Goal: Information Seeking & Learning: Learn about a topic

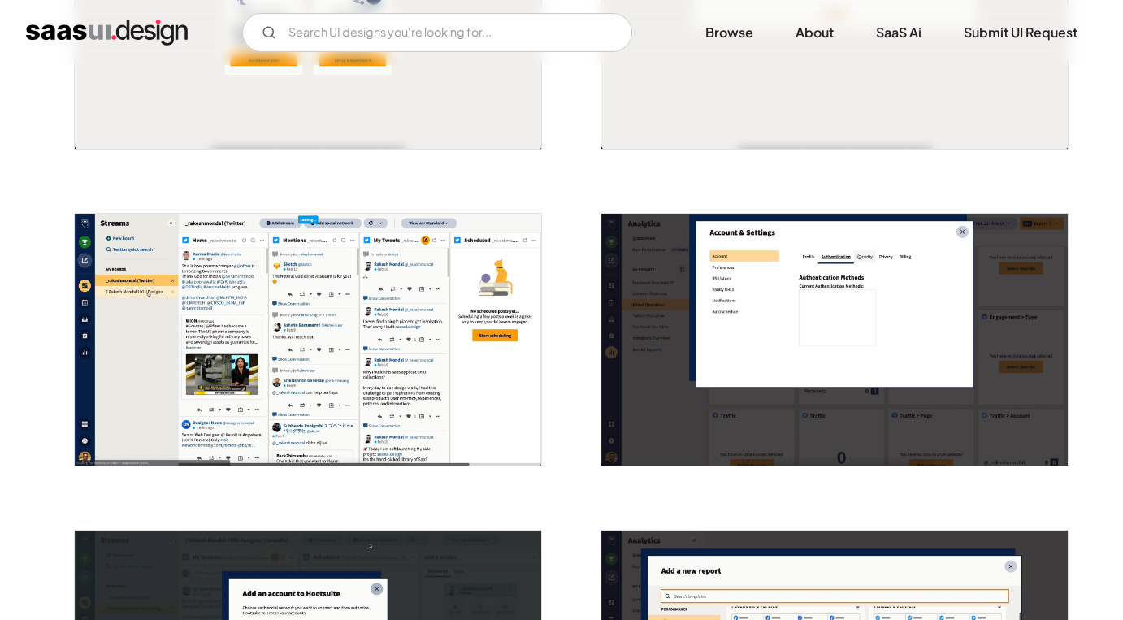
scroll to position [927, 0]
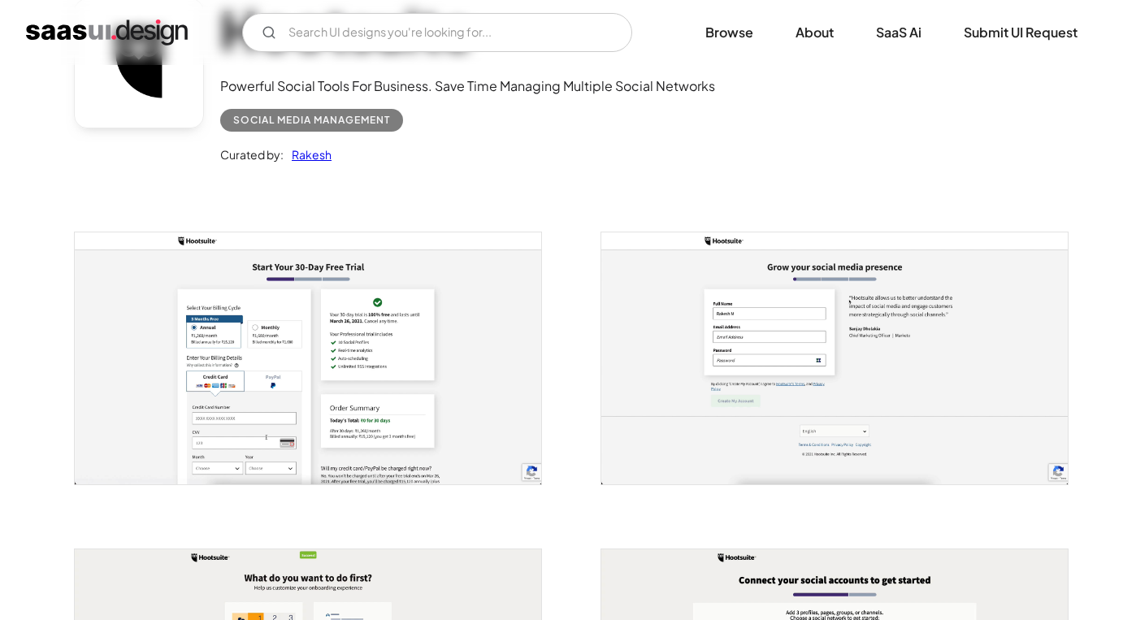
scroll to position [0, 0]
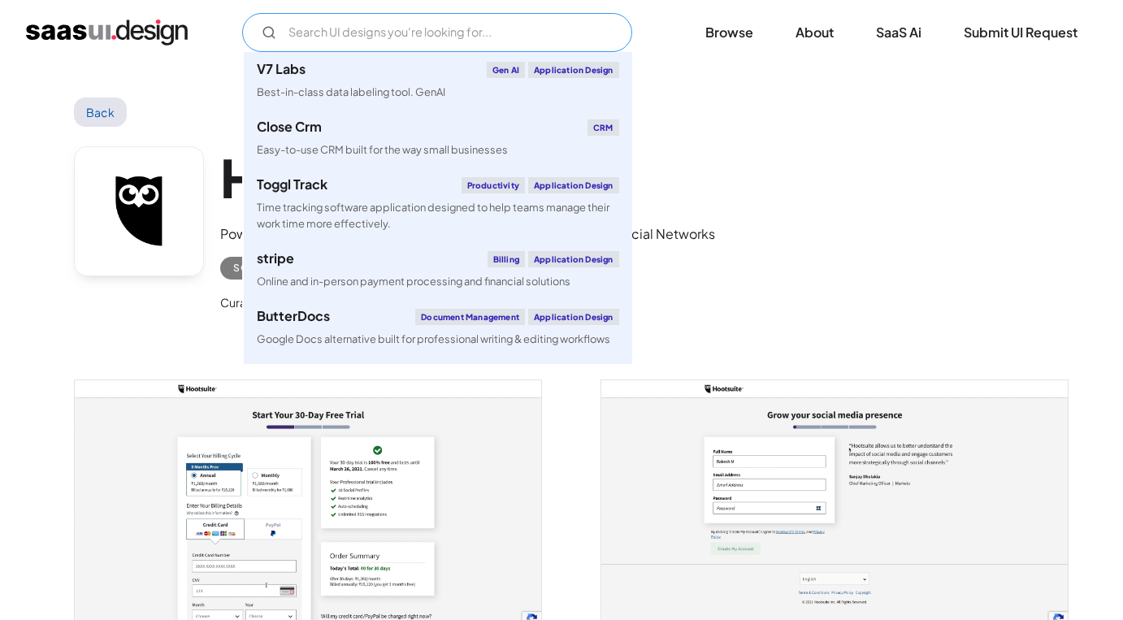
click at [375, 35] on input "Email Form" at bounding box center [437, 32] width 390 height 39
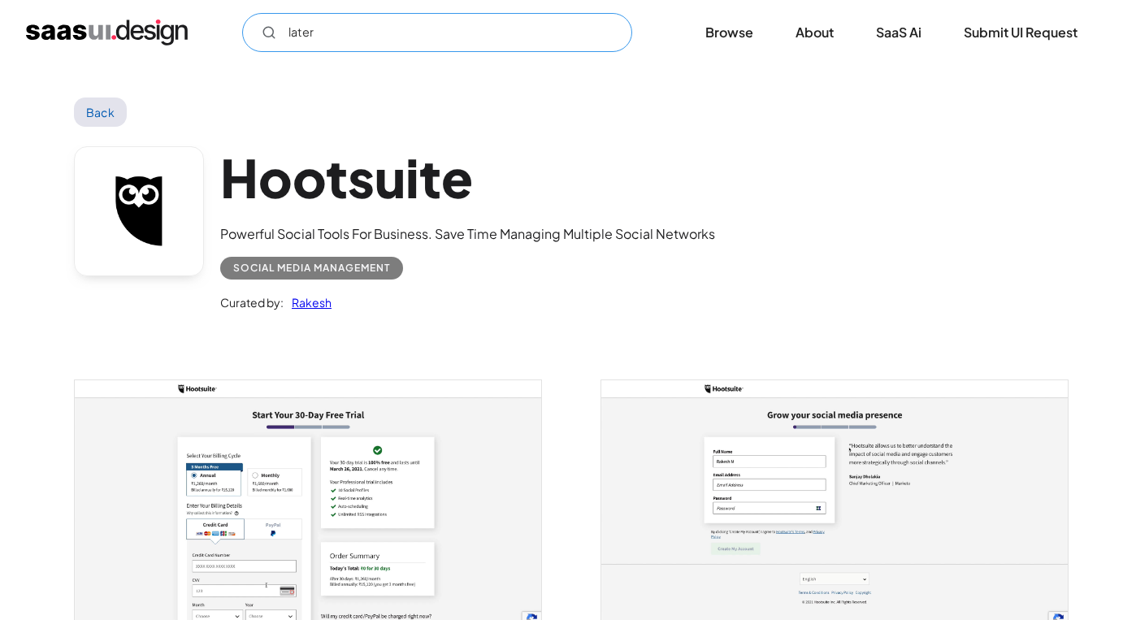
click at [270, 31] on icon "Email Form" at bounding box center [269, 32] width 15 height 15
click at [435, 41] on input "later" at bounding box center [437, 32] width 390 height 39
click at [271, 34] on circle "Email Form" at bounding box center [268, 32] width 10 height 10
type input "later"
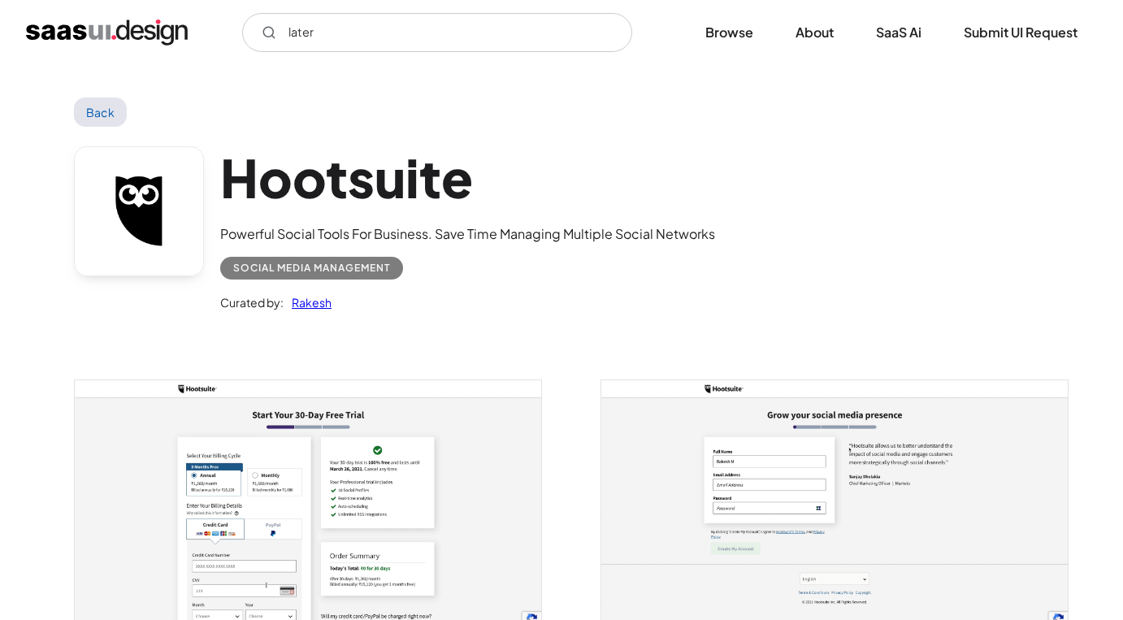
click at [101, 100] on link "Back" at bounding box center [100, 111] width 53 height 29
click at [106, 117] on link "Back" at bounding box center [100, 111] width 53 height 29
click at [724, 46] on link "Browse" at bounding box center [729, 33] width 87 height 36
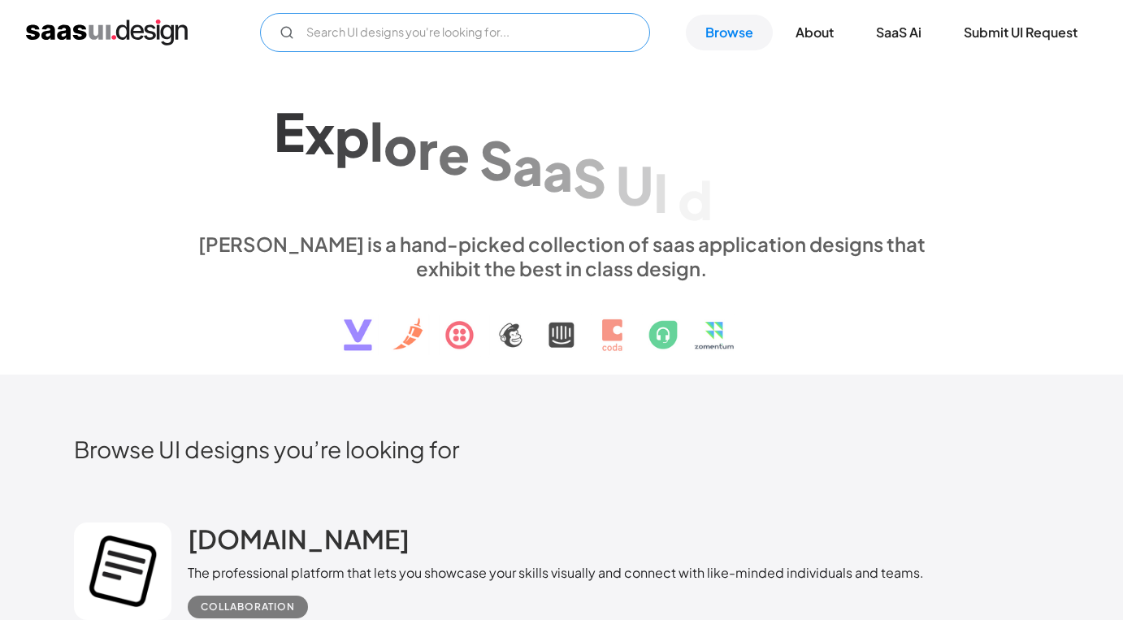
click at [439, 38] on input "Email Form" at bounding box center [455, 32] width 390 height 39
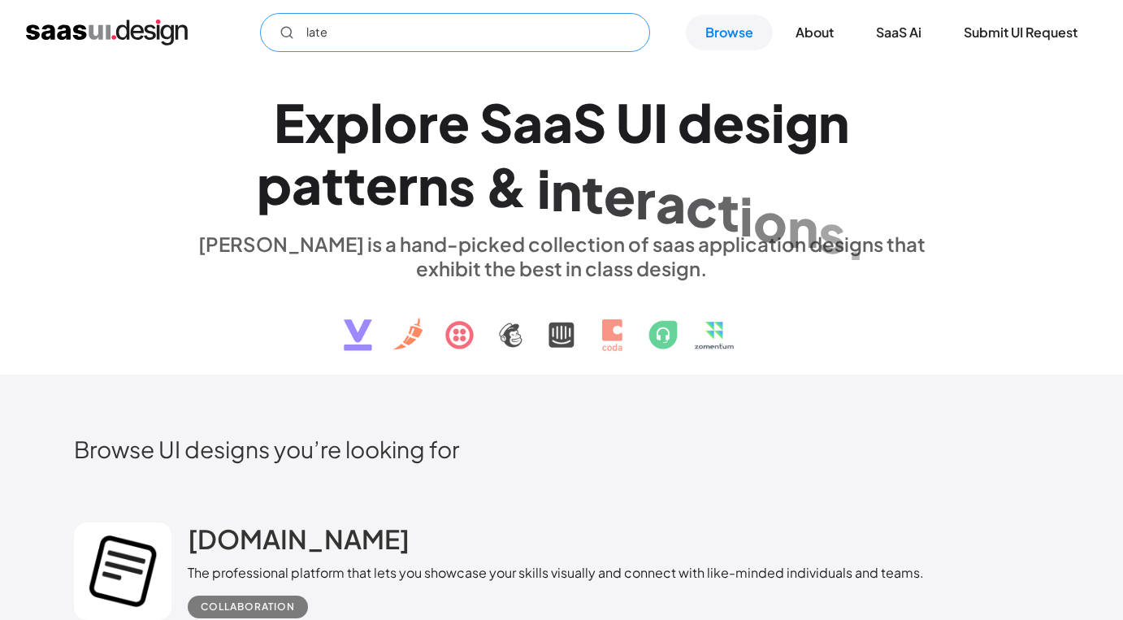
type input "later"
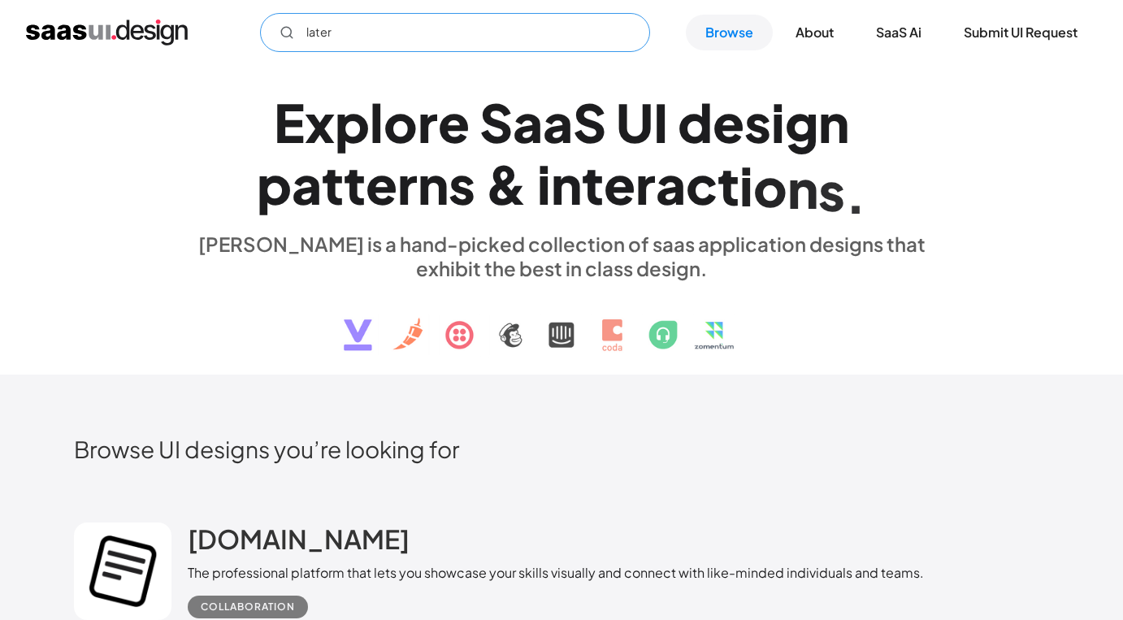
click at [393, 28] on input "later" at bounding box center [455, 32] width 390 height 39
click at [453, 32] on input "hubspot" at bounding box center [455, 32] width 390 height 39
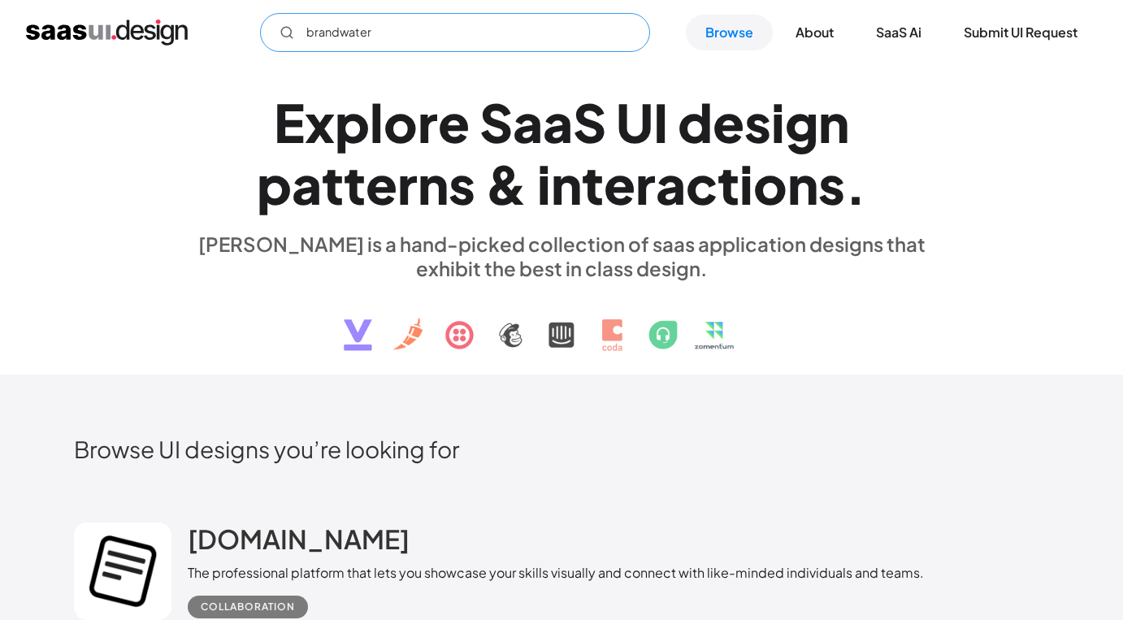
click at [453, 32] on input "brandwater" at bounding box center [455, 32] width 390 height 39
click at [283, 41] on input "brandwatch" at bounding box center [455, 32] width 390 height 39
type input "brandwatch"
click at [827, 32] on link "About" at bounding box center [814, 33] width 77 height 36
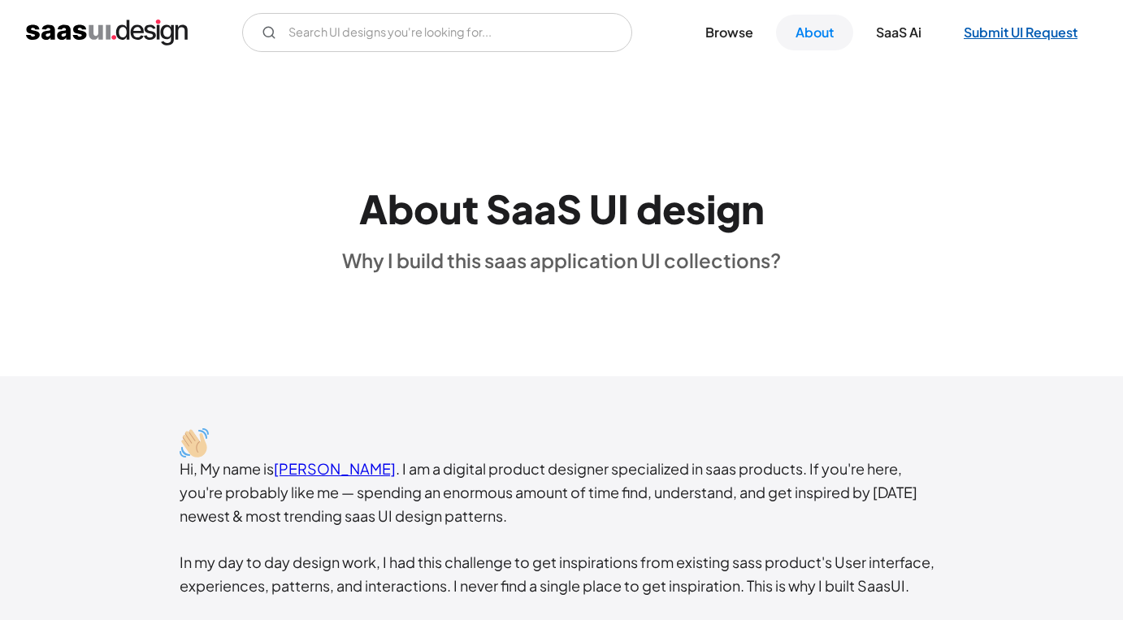
click at [1044, 44] on link "Submit UI Request" at bounding box center [1020, 33] width 153 height 36
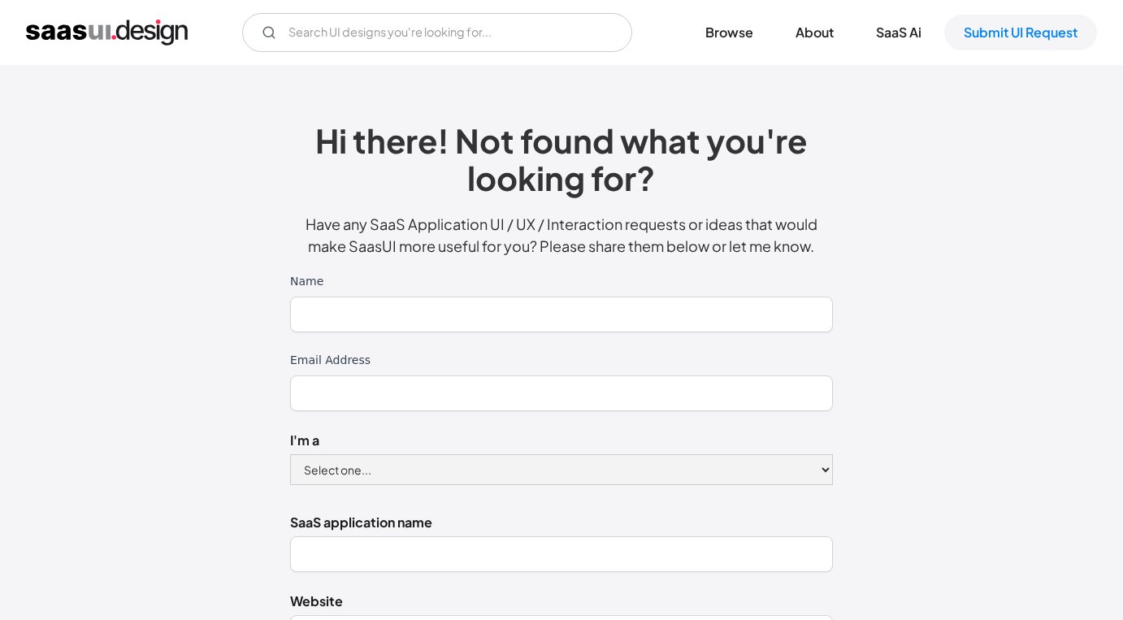
click at [154, 48] on div "V7 Labs Gen AI Application Design Best-in-class data labeling tool. GenAI Close…" at bounding box center [561, 32] width 1071 height 39
click at [140, 30] on img "home" at bounding box center [107, 32] width 162 height 26
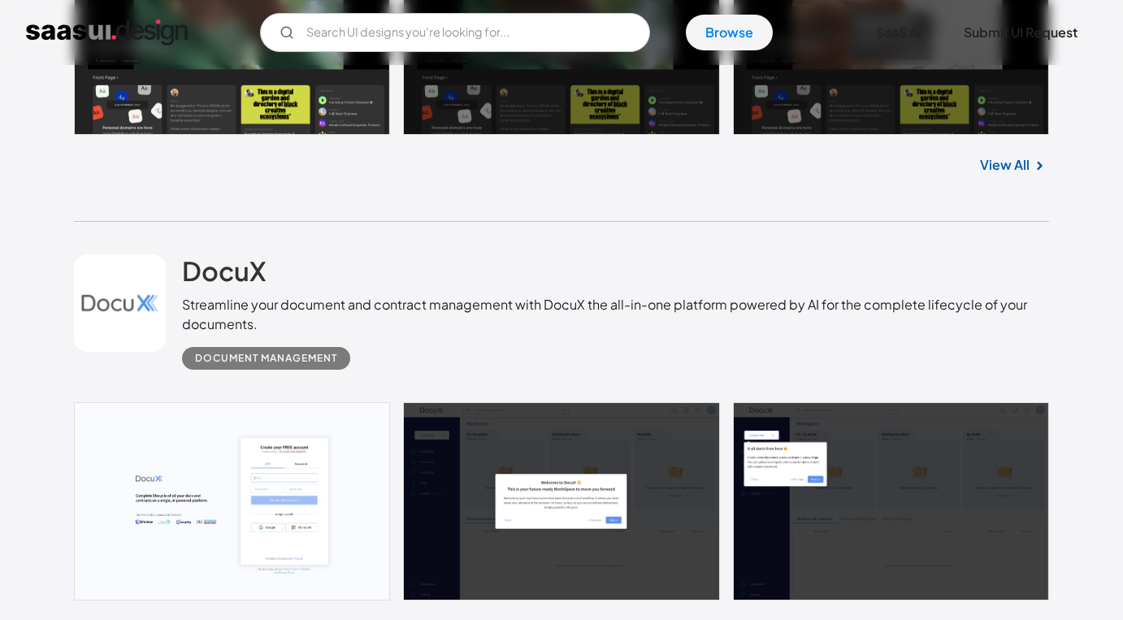
scroll to position [772, 0]
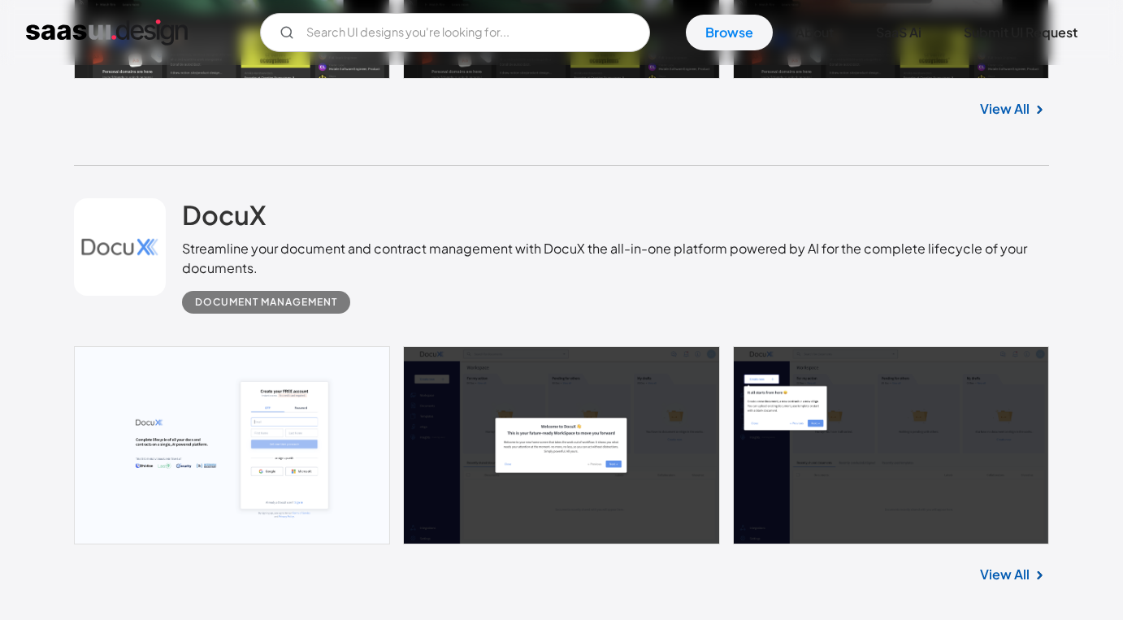
click at [348, 392] on link at bounding box center [561, 445] width 975 height 198
click at [1025, 31] on link "Submit UI Request" at bounding box center [1020, 33] width 153 height 36
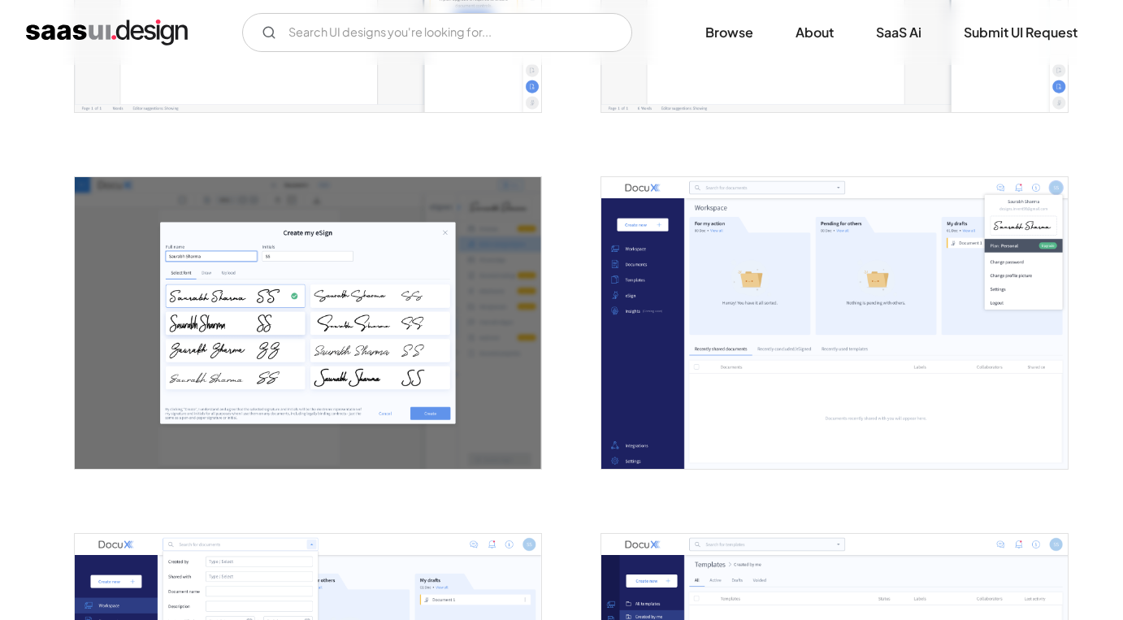
scroll to position [1769, 0]
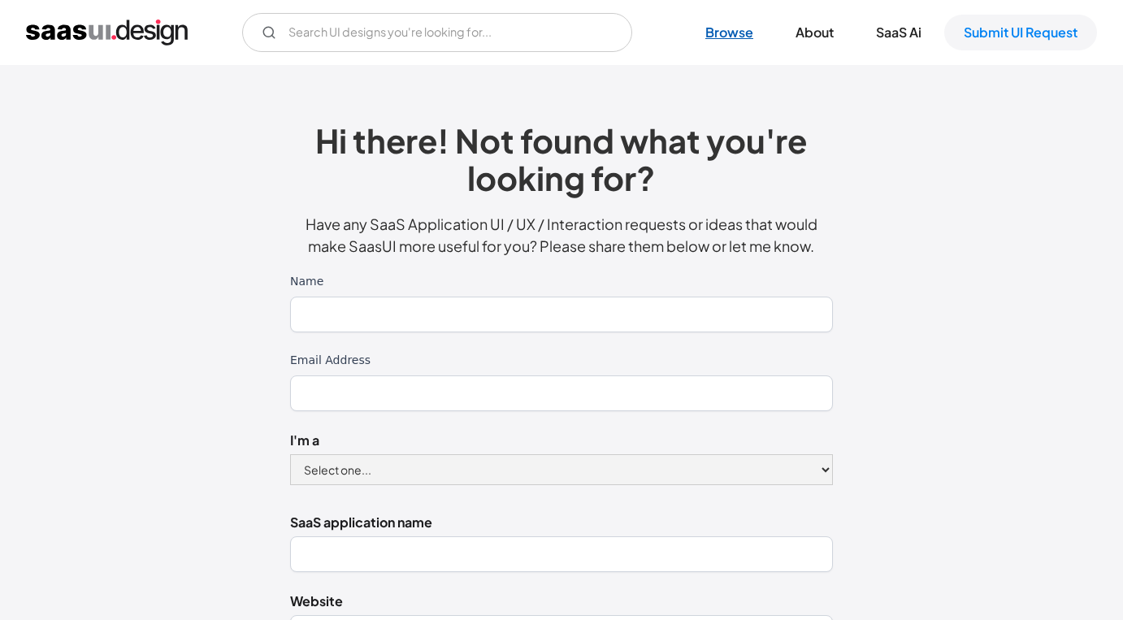
click at [722, 27] on link "Browse" at bounding box center [729, 33] width 87 height 36
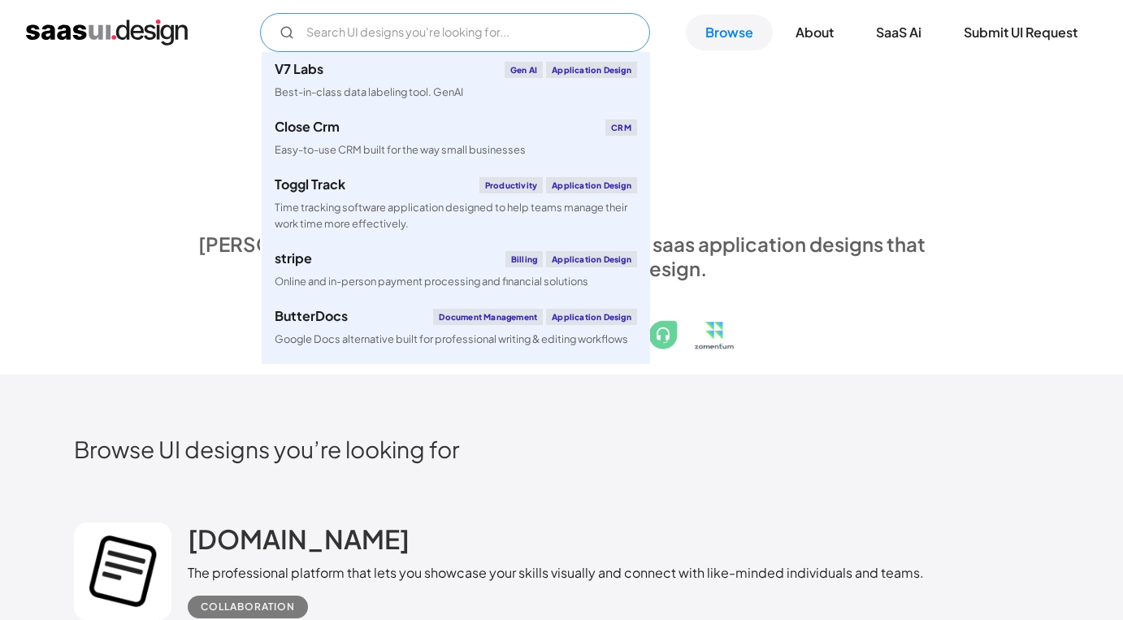
click at [349, 35] on input "Email Form" at bounding box center [455, 32] width 390 height 39
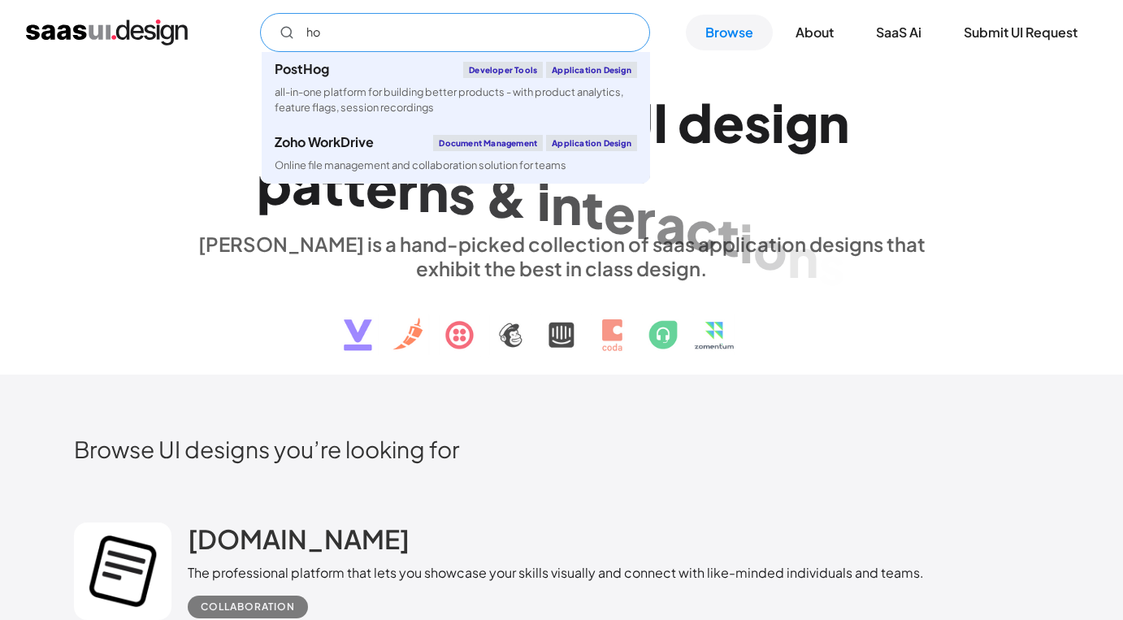
type input "h"
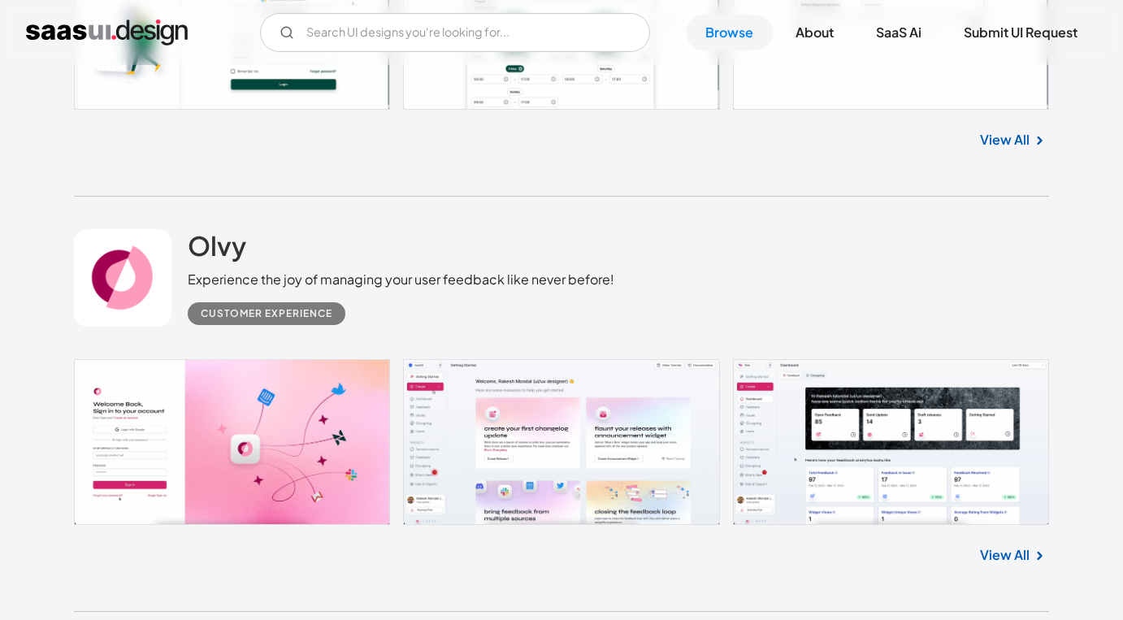
scroll to position [2111, 0]
